Goal: Find specific page/section: Find specific page/section

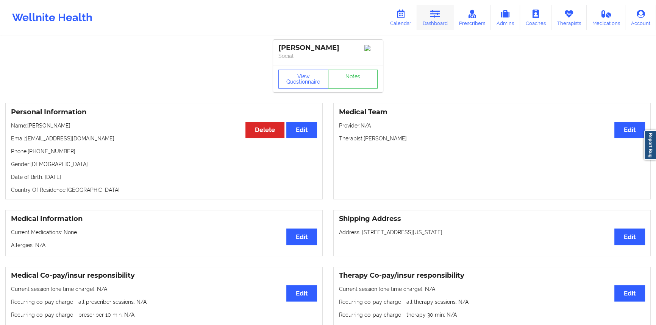
click at [432, 17] on icon at bounding box center [435, 14] width 10 height 8
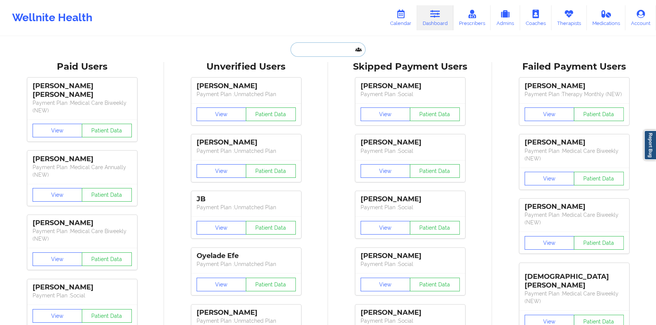
click at [329, 54] on input "text" at bounding box center [327, 49] width 75 height 14
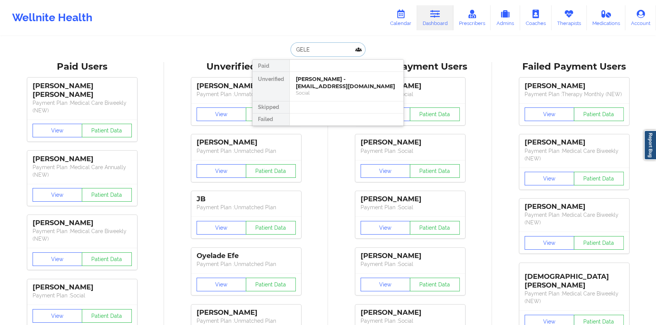
type input "GELEM"
click at [329, 79] on div "[PERSON_NAME] - [EMAIL_ADDRESS][DOMAIN_NAME]" at bounding box center [346, 83] width 101 height 14
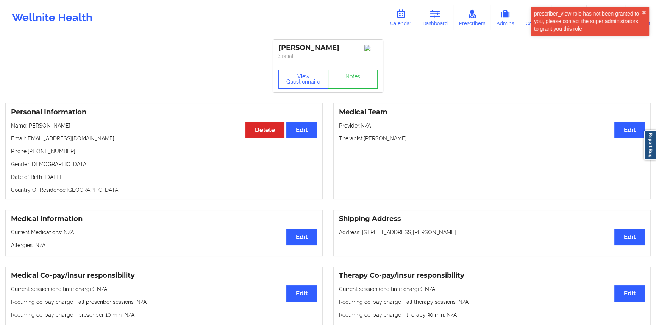
click at [317, 47] on div "[PERSON_NAME]" at bounding box center [327, 48] width 99 height 9
copy div "[PERSON_NAME]"
click at [288, 50] on div "[PERSON_NAME]" at bounding box center [327, 48] width 99 height 9
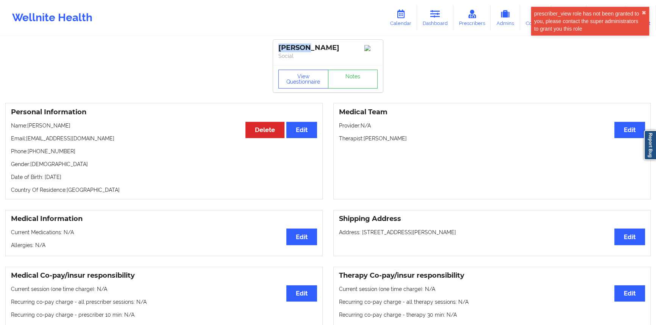
copy div "Gelemy"
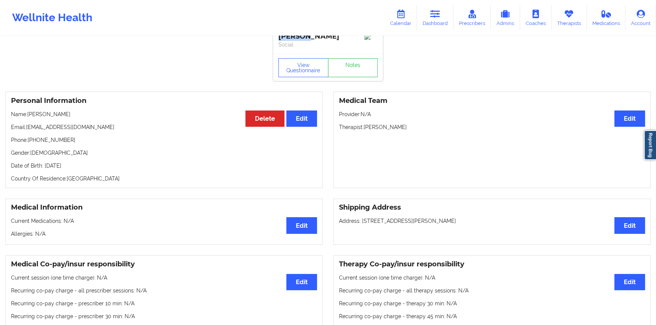
scroll to position [1, 0]
